Goal: Transaction & Acquisition: Download file/media

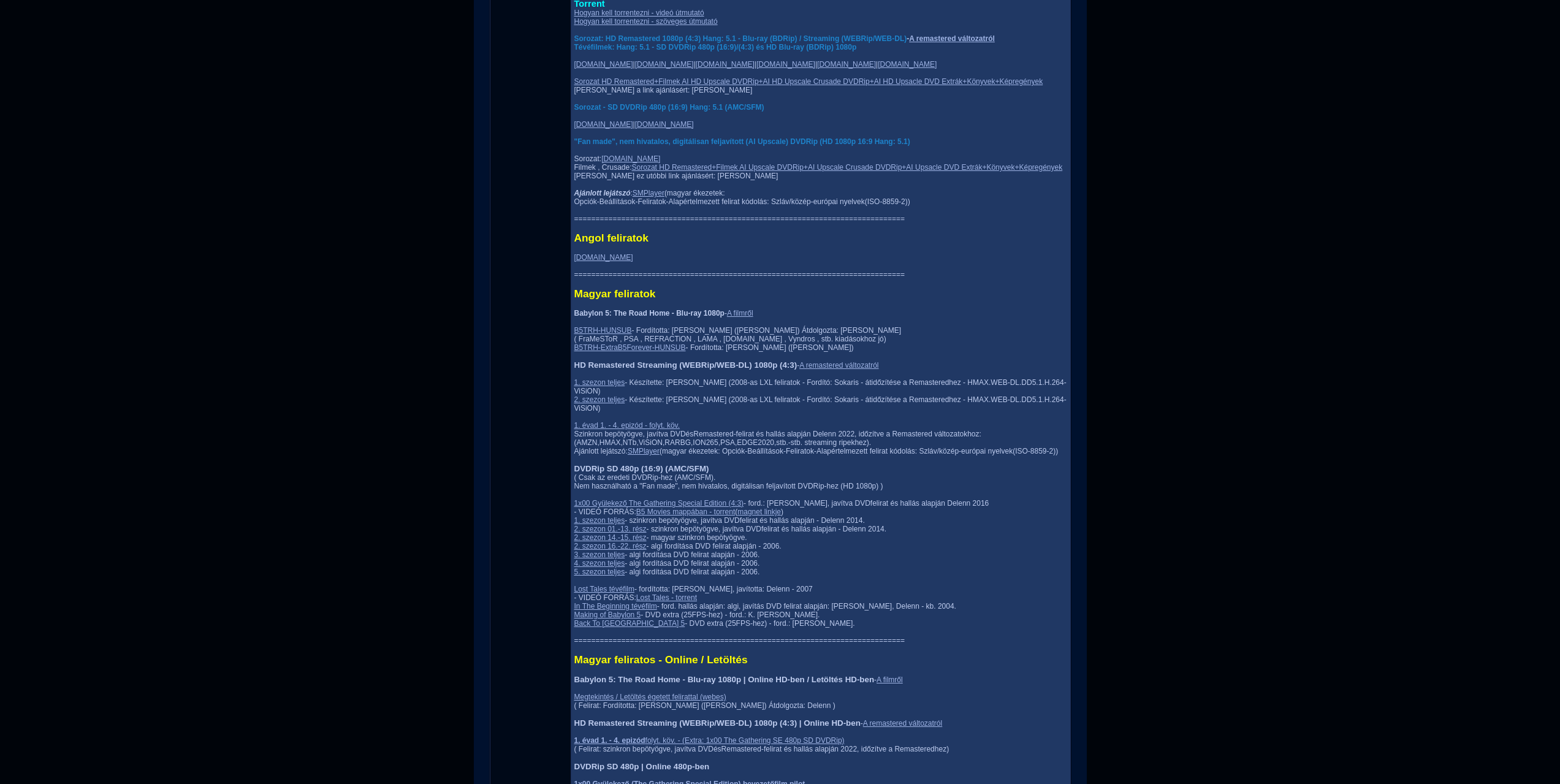
scroll to position [1225, 0]
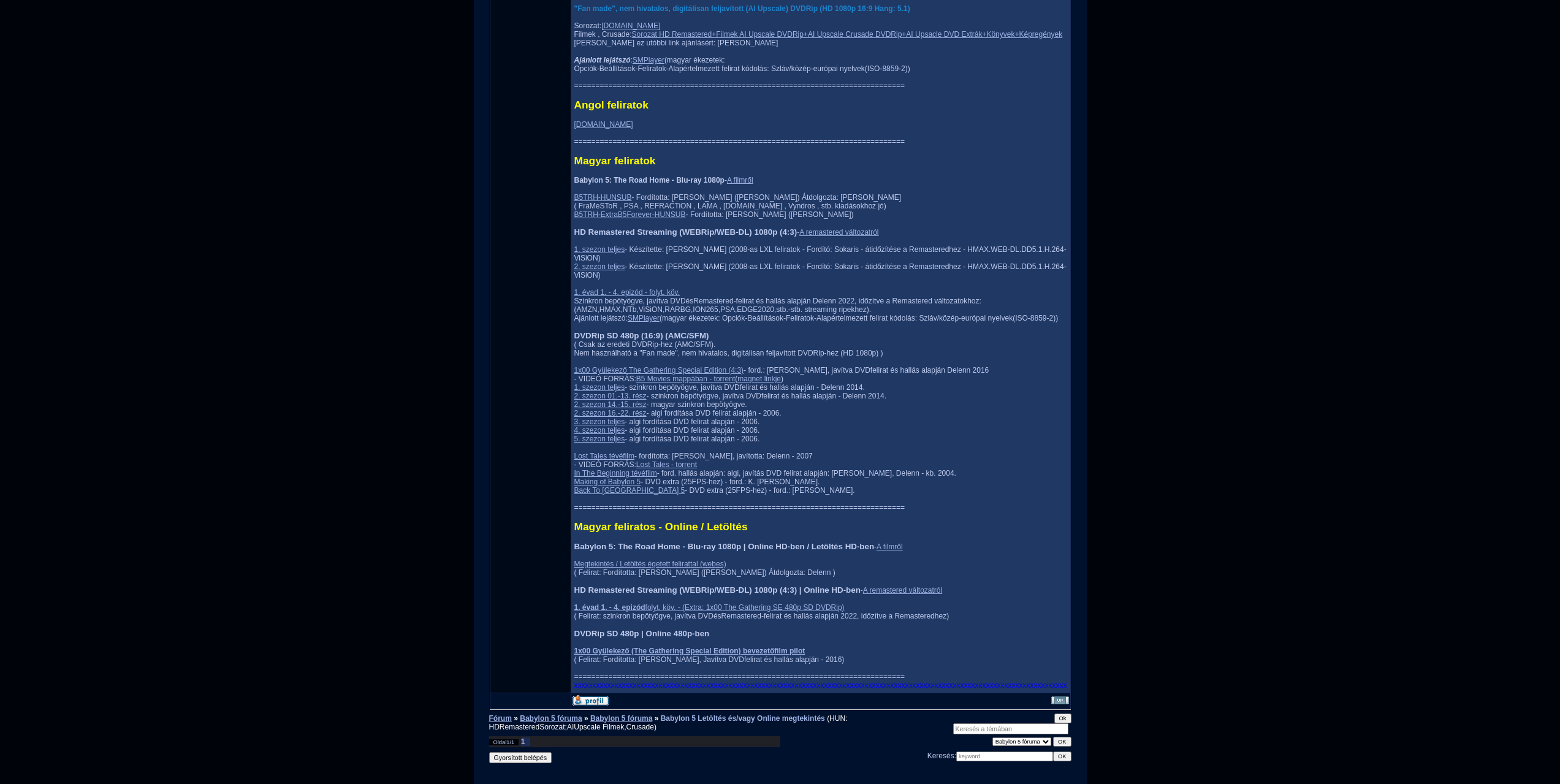
scroll to position [1471, 0]
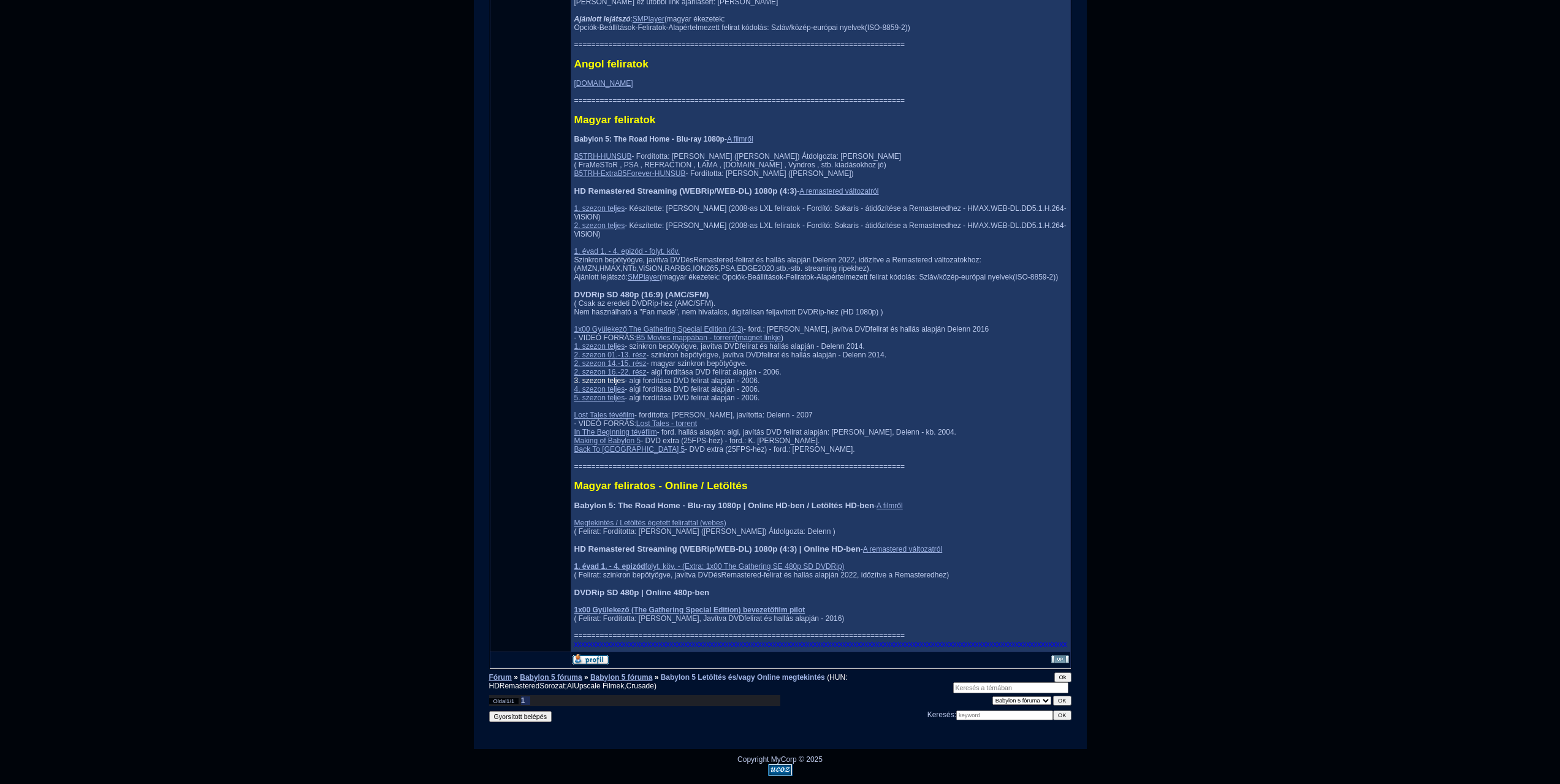
click at [581, 376] on link "3. szezon teljes" at bounding box center [599, 380] width 51 height 9
click at [578, 376] on link "3. szezon teljes" at bounding box center [599, 380] width 51 height 9
click at [583, 385] on link "4. szezon teljes" at bounding box center [599, 389] width 51 height 9
click at [574, 397] on link "5. szezon teljes" at bounding box center [599, 397] width 51 height 9
click at [576, 376] on link "3. szezon teljes" at bounding box center [599, 380] width 51 height 9
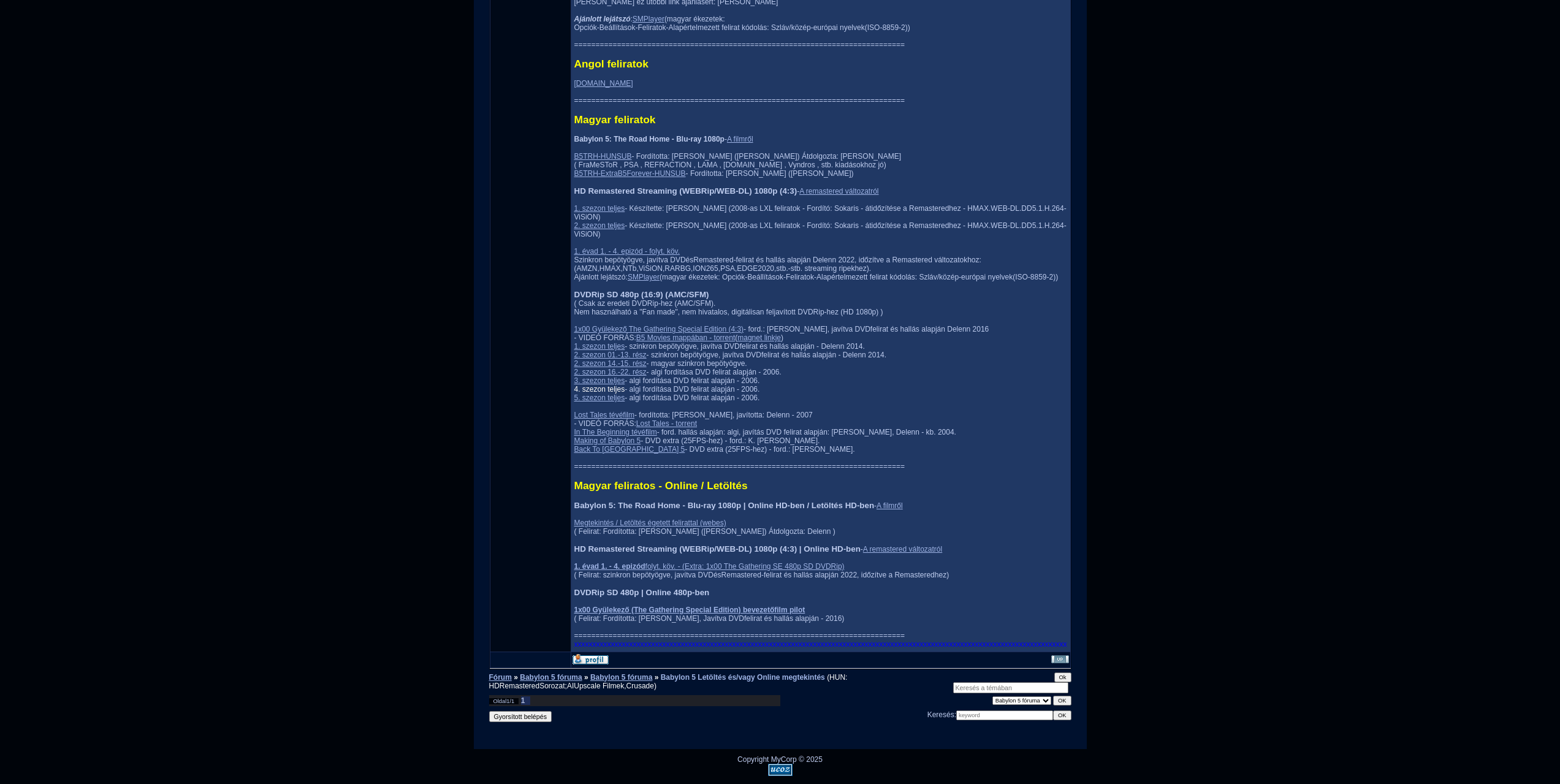
click at [584, 385] on link "4. szezon teljes" at bounding box center [599, 389] width 51 height 9
click at [585, 396] on link "5. szezon teljes" at bounding box center [599, 397] width 51 height 9
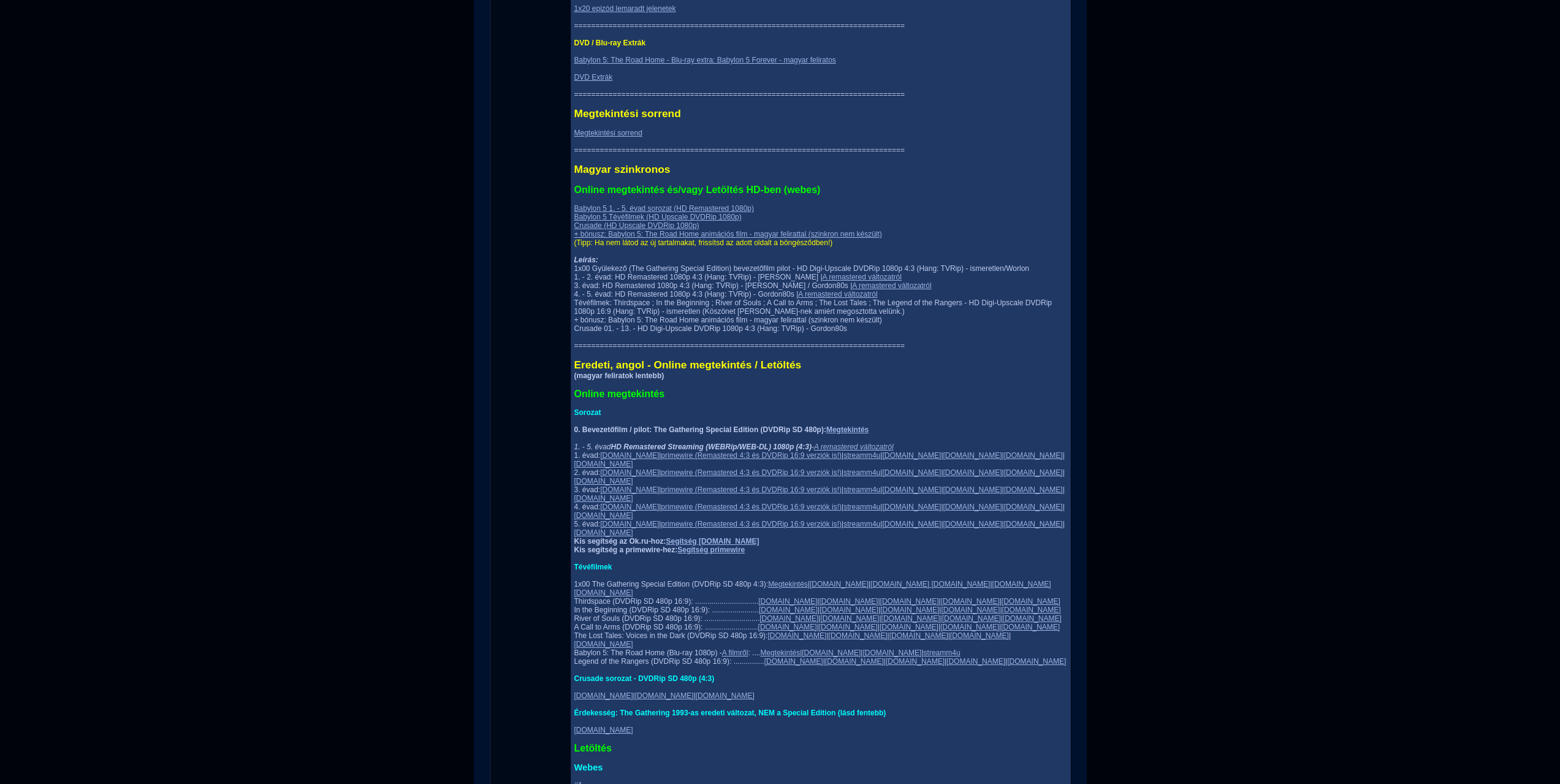
scroll to position [429, 0]
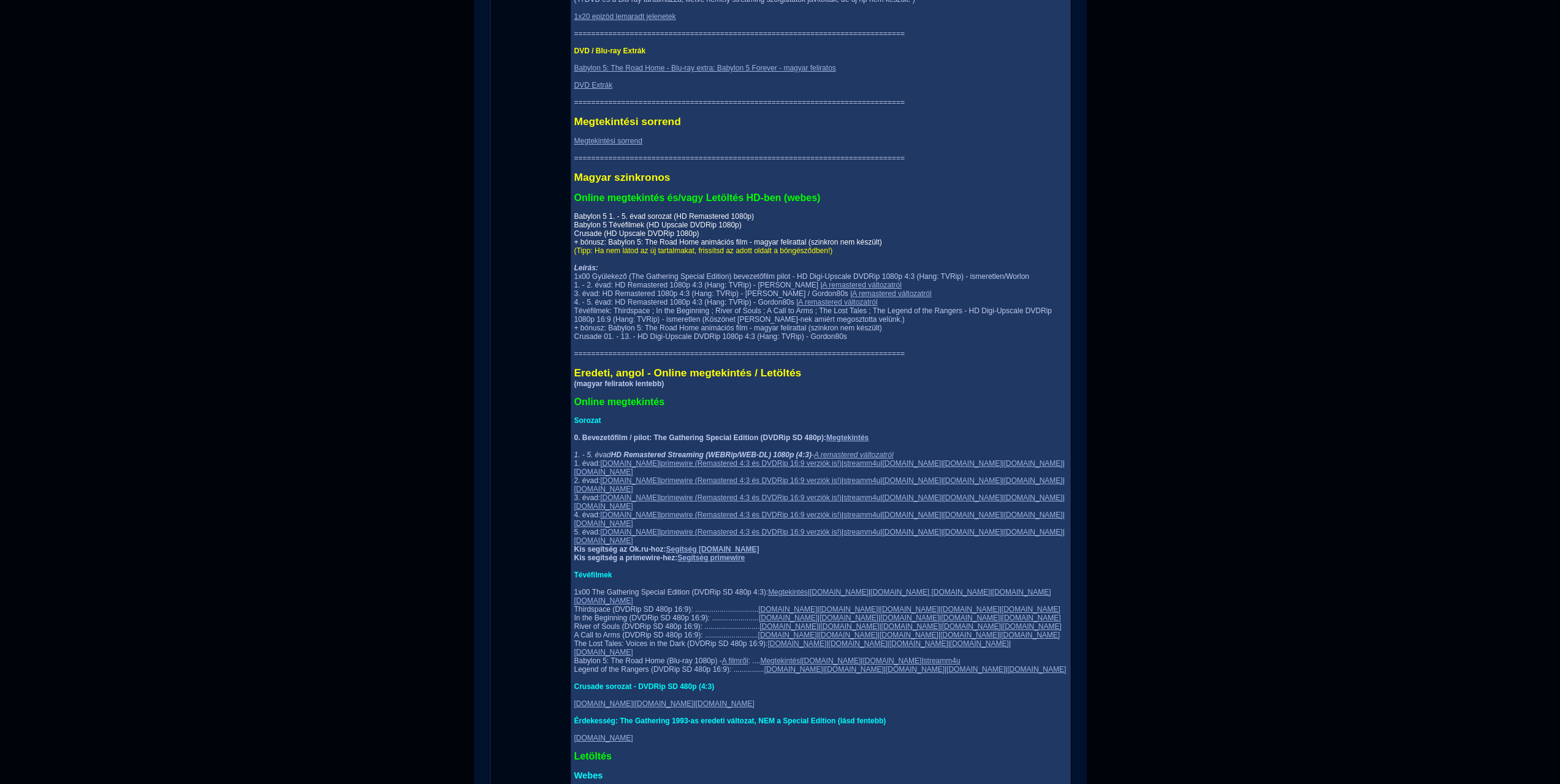
click at [610, 246] on link "Babylon 5 1. - 5. évad sorozat (HD Remastered 1080p) Babylon 5 Tévéfilmek (HD U…" at bounding box center [728, 229] width 308 height 35
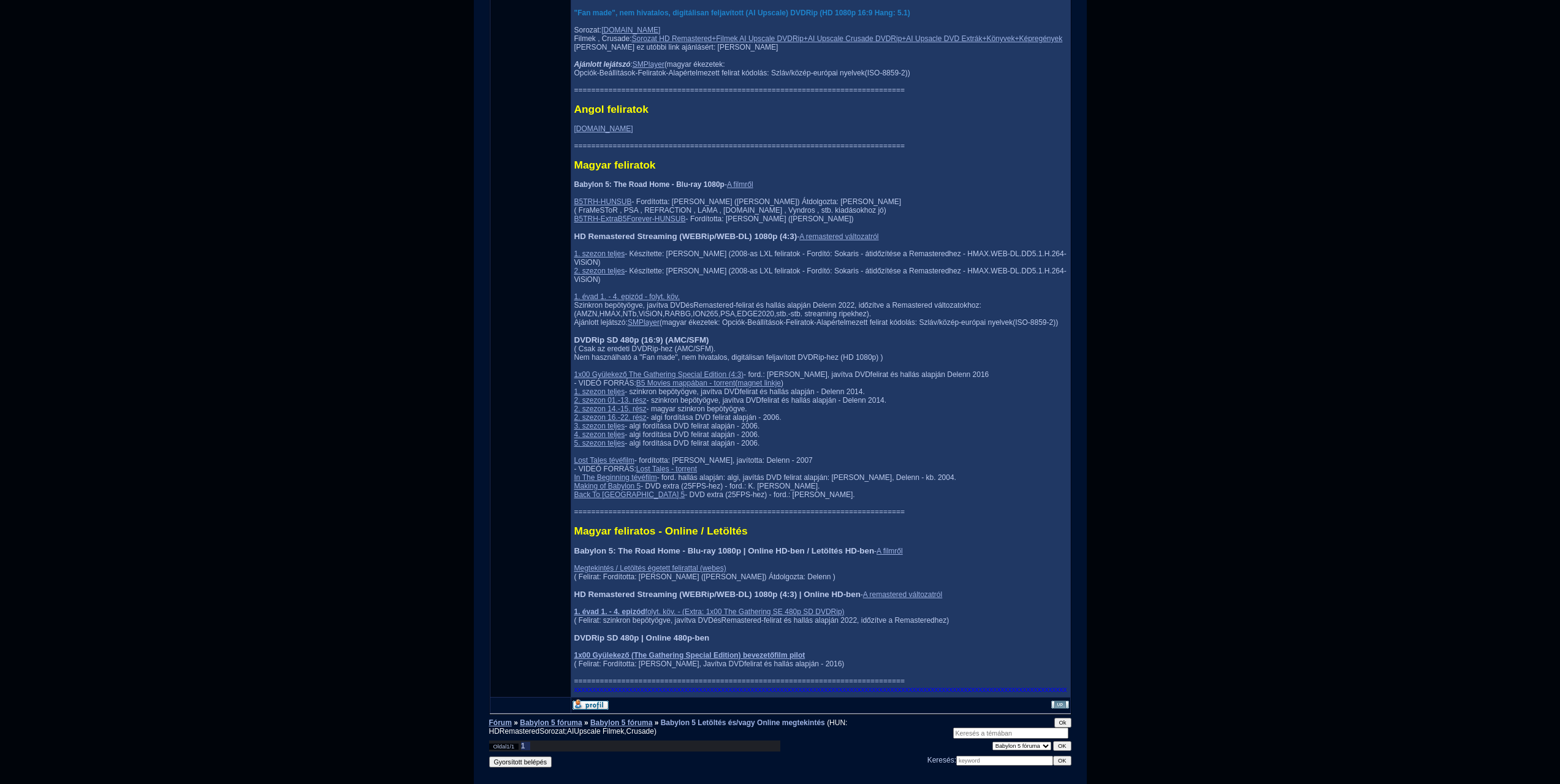
scroll to position [1365, 0]
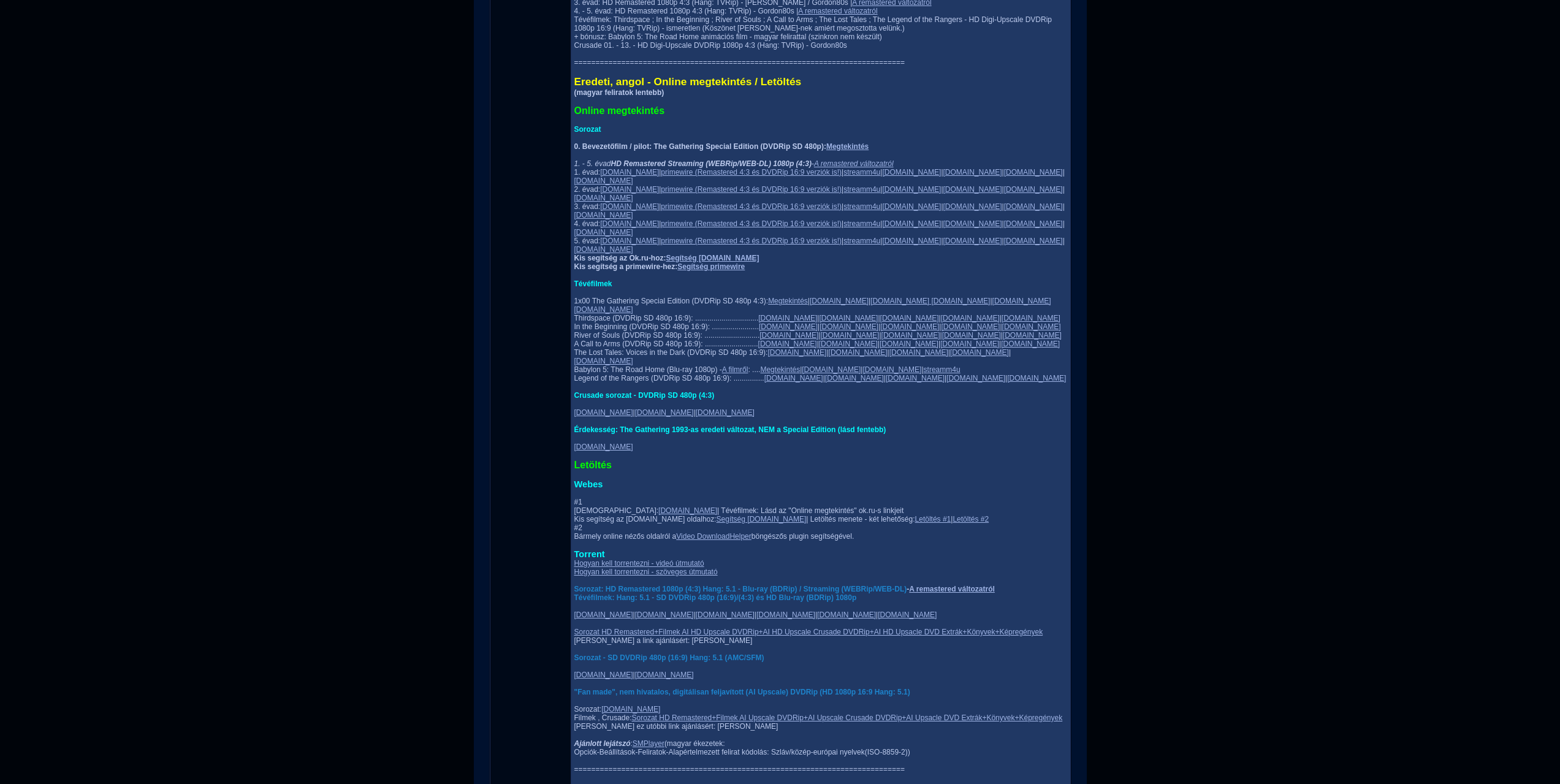
scroll to position [797, 0]
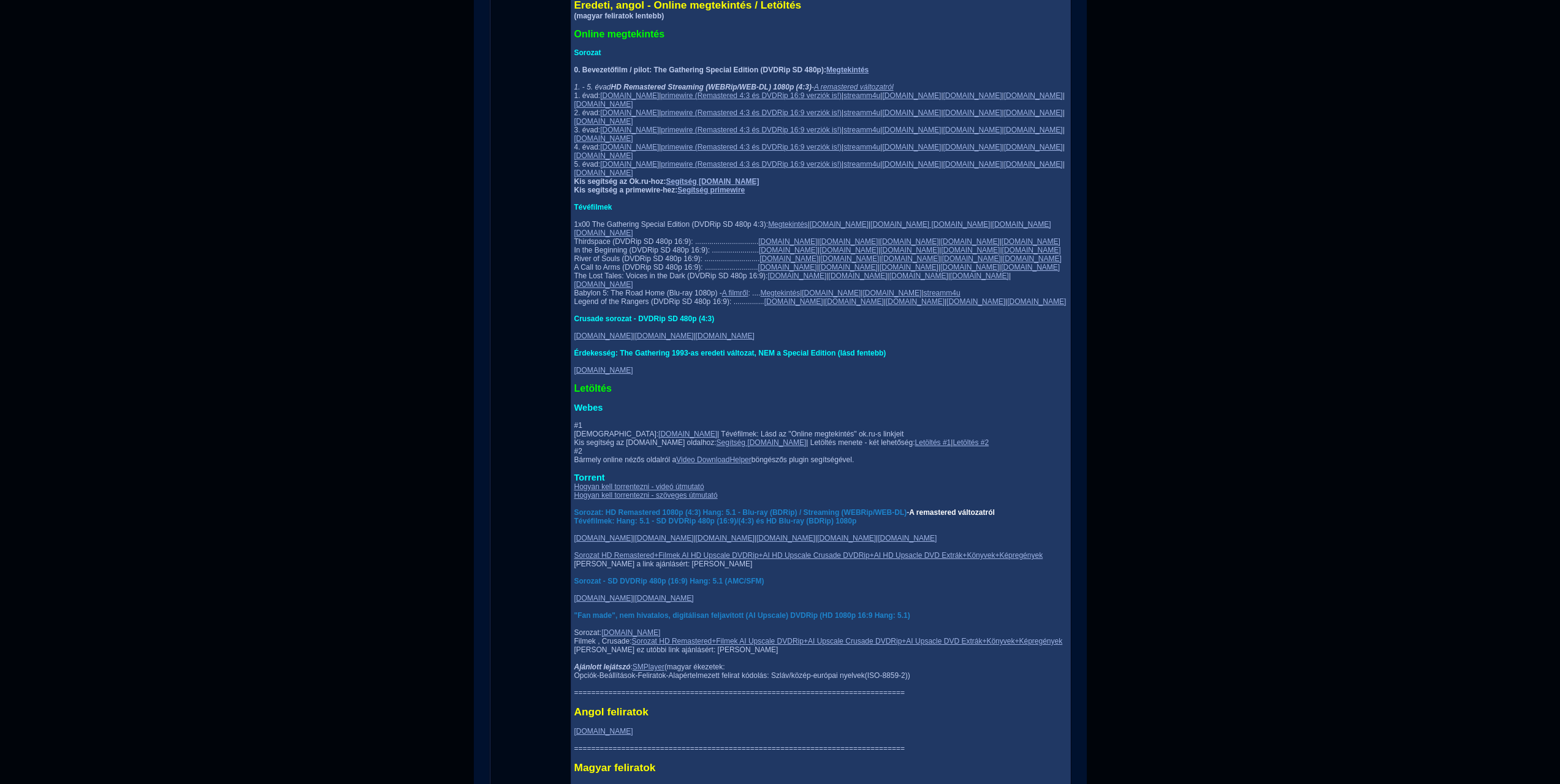
click at [990, 517] on link "A remastered változatról" at bounding box center [952, 512] width 86 height 9
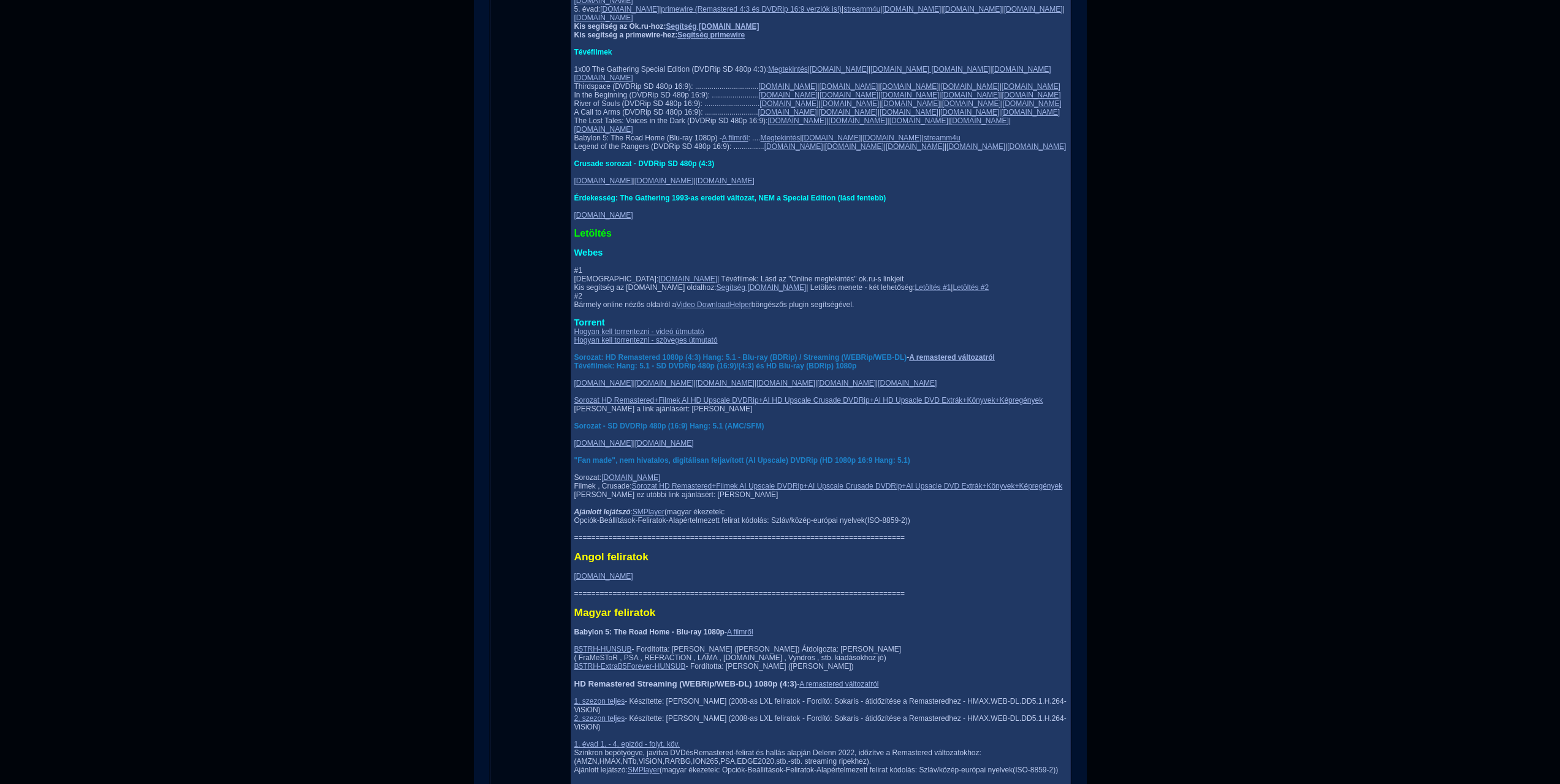
scroll to position [980, 0]
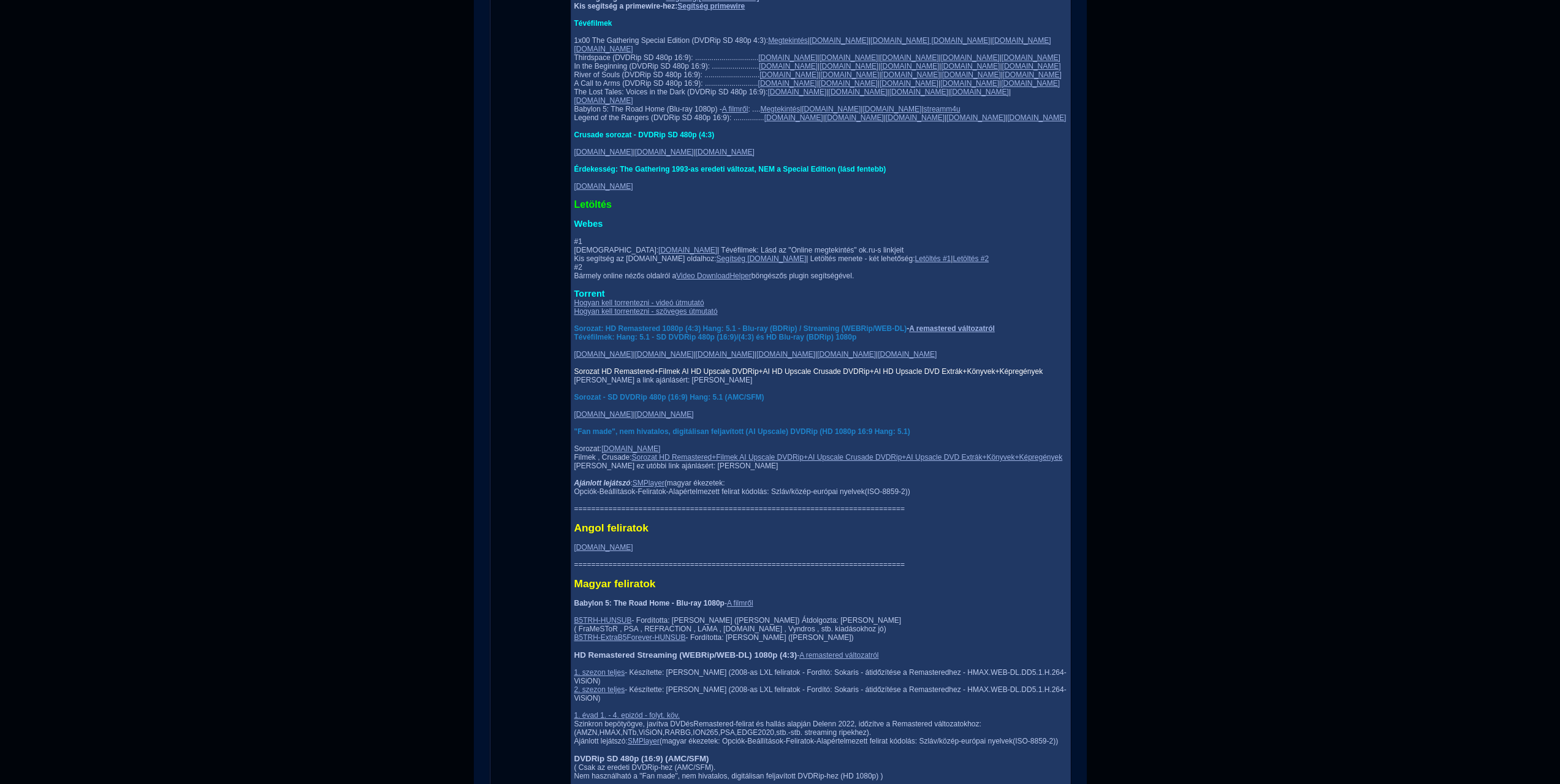
click at [900, 376] on link "Sorozat HD Remastered+Filmek AI HD Upscale DVDRip+AI HD Upscale Crusade DVDRip+…" at bounding box center [809, 371] width 469 height 9
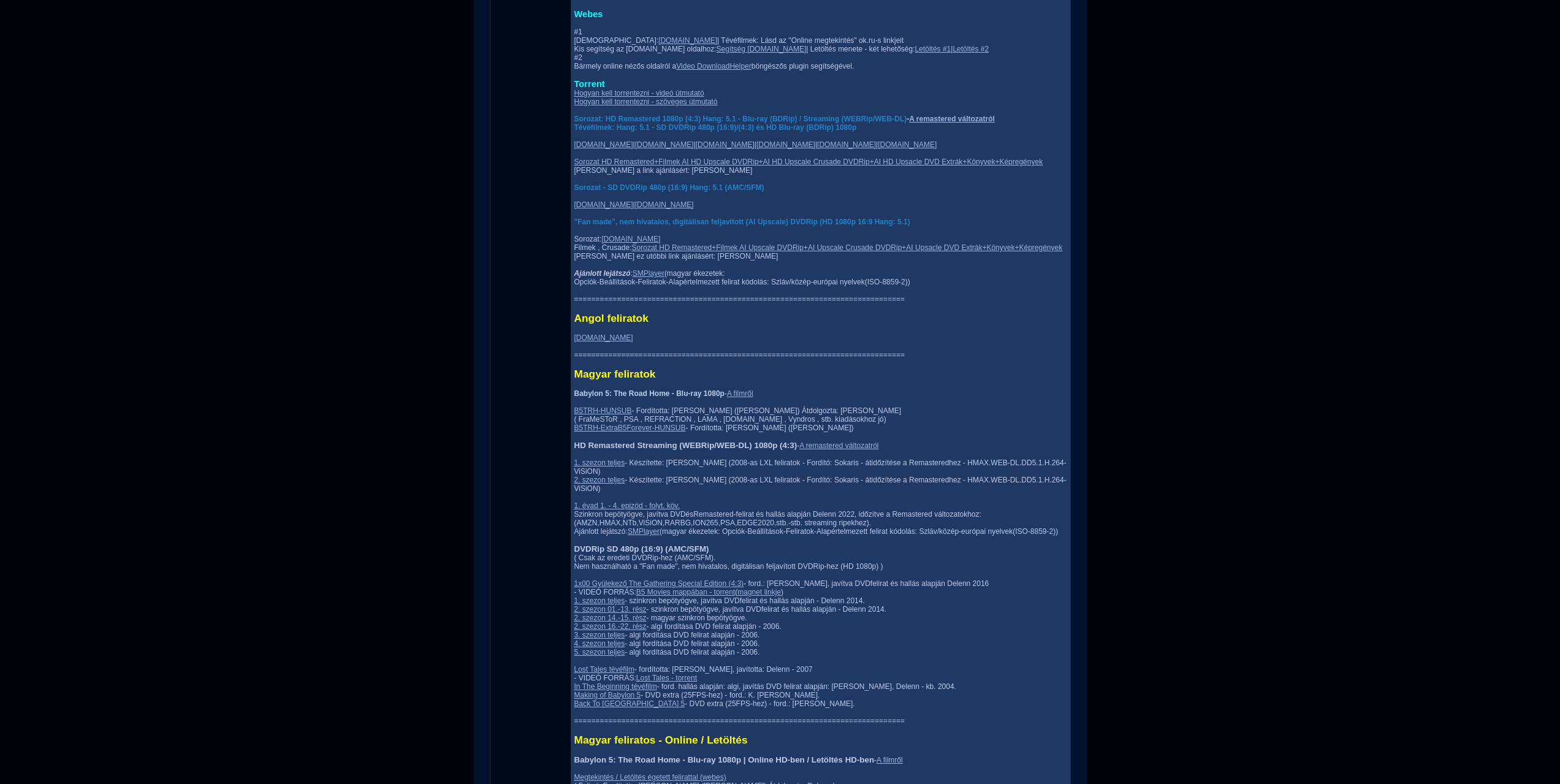
scroll to position [1225, 0]
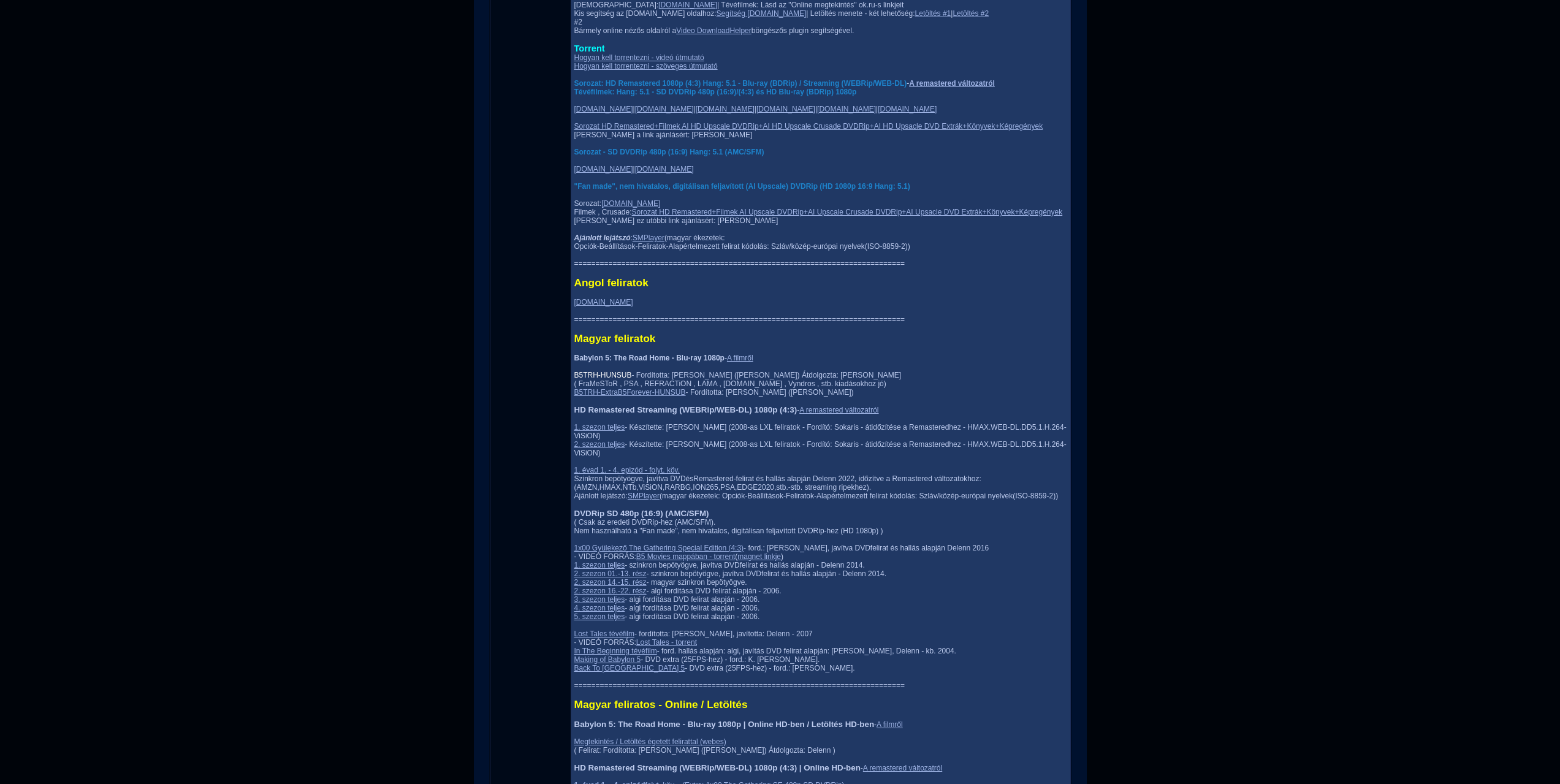
click at [574, 379] on link "B5TRH-HUNSUB" at bounding box center [603, 375] width 58 height 9
click at [574, 397] on link "B5TRH-ExtraB5Forever-HUNSUB" at bounding box center [630, 392] width 112 height 9
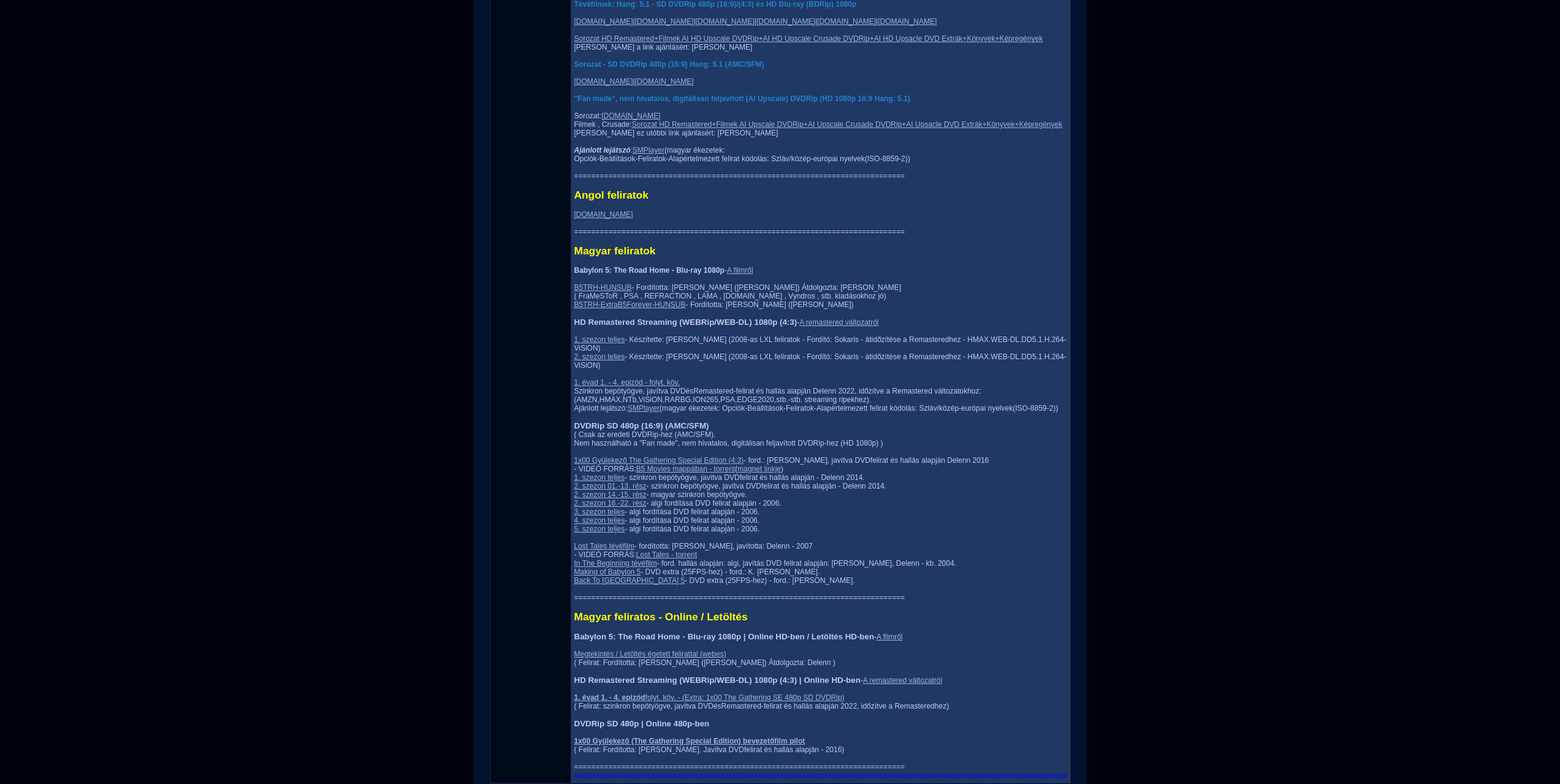
scroll to position [1348, 0]
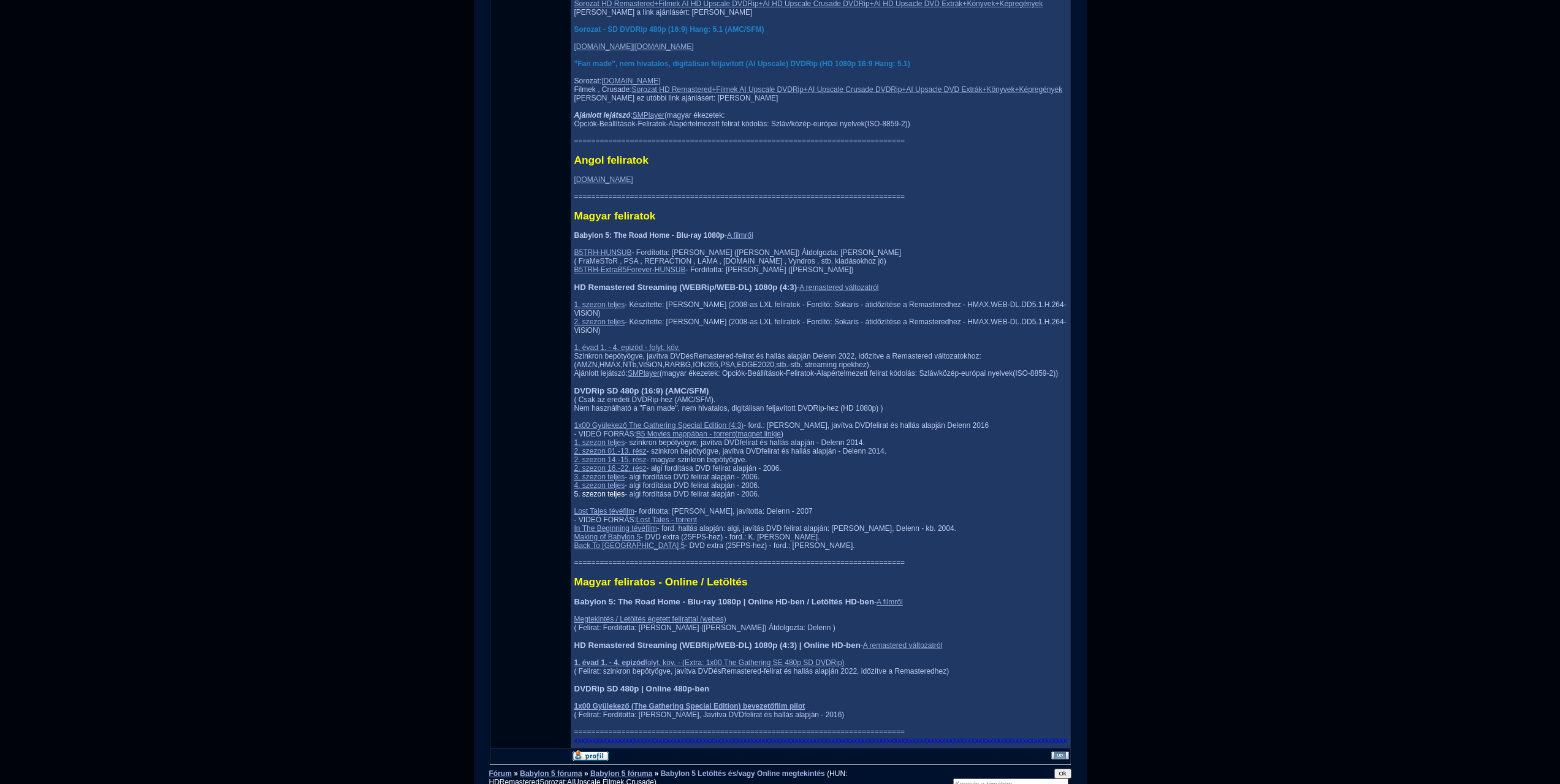
click at [574, 498] on link "5. szezon teljes" at bounding box center [599, 494] width 51 height 9
click at [574, 489] on link "4. szezon teljes" at bounding box center [599, 485] width 51 height 9
click at [578, 455] on link "2. szezon 01.-13. rész" at bounding box center [610, 451] width 72 height 9
click at [587, 464] on link "2. szezon 14.-15. rész" at bounding box center [610, 459] width 72 height 9
click at [590, 473] on link "2. szezon 16.-22. rész" at bounding box center [610, 468] width 72 height 9
